Goal: Task Accomplishment & Management: Complete application form

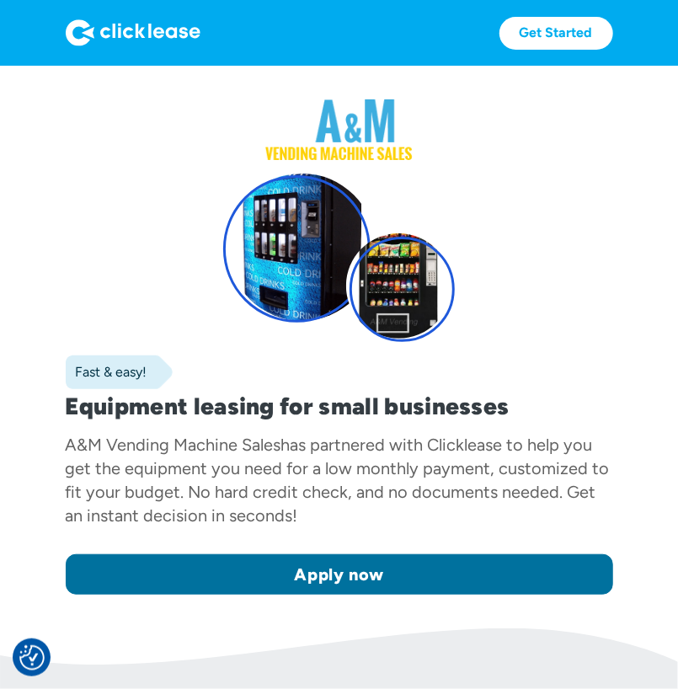
click at [487, 571] on link "Apply now" at bounding box center [339, 574] width 547 height 40
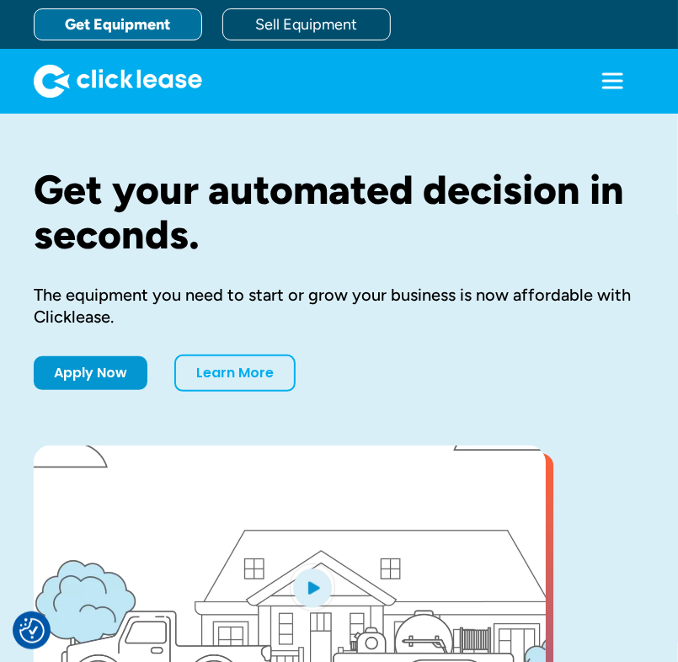
click at [622, 71] on icon "menu" at bounding box center [613, 81] width 34 height 34
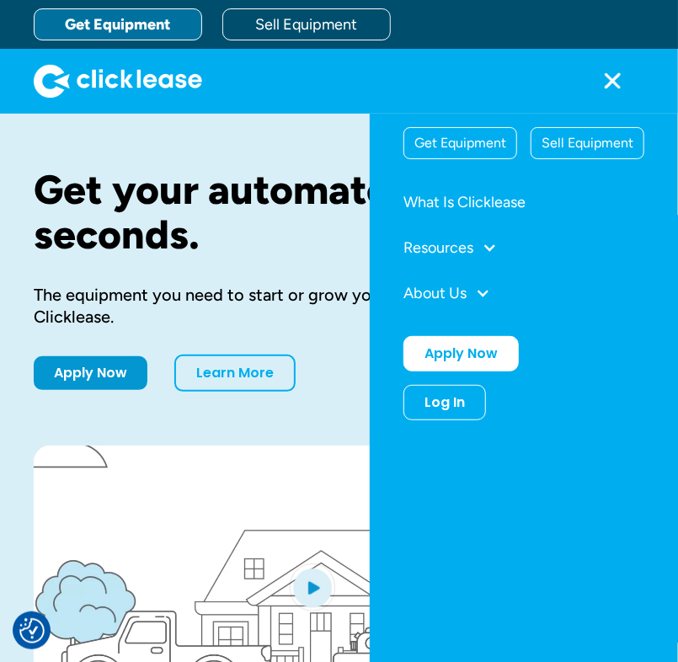
click at [616, 84] on icon "menu" at bounding box center [613, 80] width 17 height 17
